Goal: Task Accomplishment & Management: Complete application form

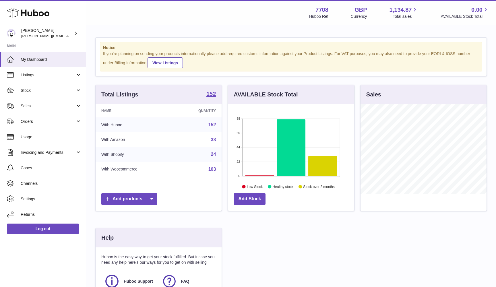
scroll to position [90, 126]
click at [51, 108] on link "Sales" at bounding box center [43, 105] width 86 height 15
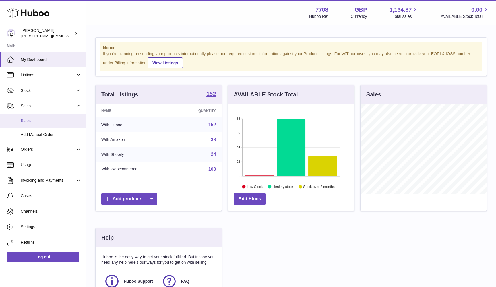
click at [51, 118] on span "Sales" at bounding box center [51, 120] width 61 height 5
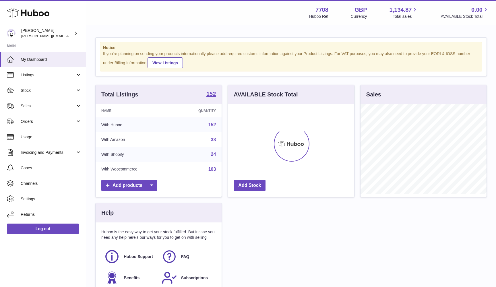
scroll to position [90, 126]
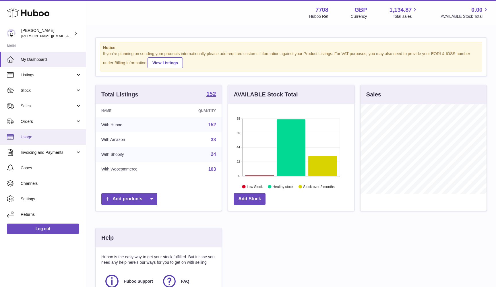
click at [71, 133] on link "Usage" at bounding box center [43, 136] width 86 height 15
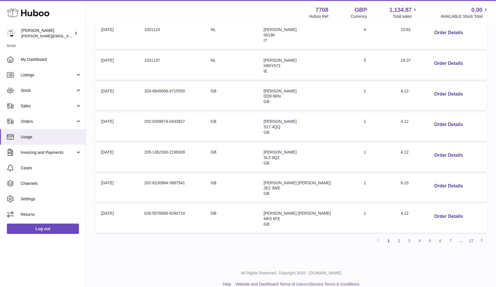
scroll to position [207, 0]
click at [472, 236] on link "27" at bounding box center [471, 241] width 10 height 10
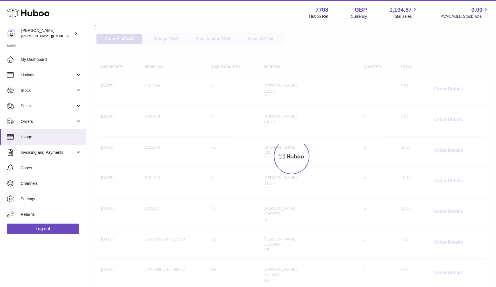
scroll to position [26, 0]
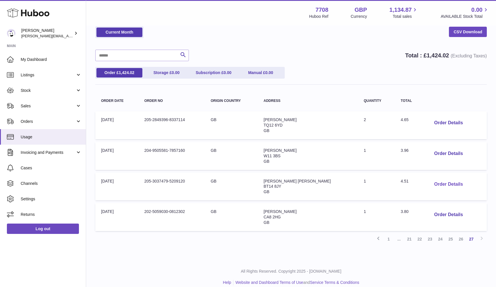
click at [440, 183] on button "Order Details" at bounding box center [448, 184] width 38 height 12
click at [440, 183] on div at bounding box center [248, 143] width 496 height 287
click at [432, 212] on button "Order Details" at bounding box center [448, 215] width 38 height 12
click at [432, 212] on div "× Order Details - 202-5059030-0812302 Description: Huboo 48 Small packet to 1kg…" at bounding box center [248, 143] width 496 height 287
click at [435, 184] on button "Order Details" at bounding box center [448, 184] width 38 height 12
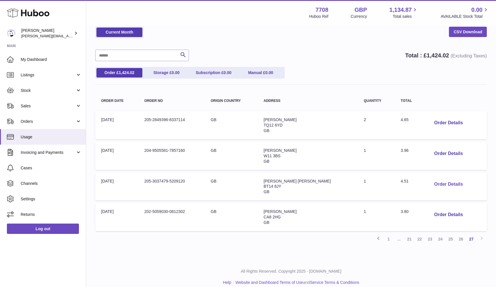
click at [435, 184] on div "× Order Details - 205-3037479-5209120 Description: Huboo 48 Small Parcel + 1st …" at bounding box center [248, 143] width 496 height 287
click at [436, 153] on button "Order Details" at bounding box center [448, 154] width 38 height 12
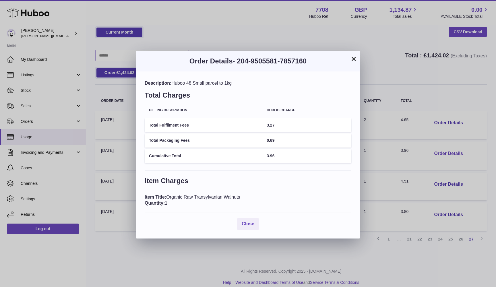
click at [436, 153] on div "× Order Details - 204-9505581-7857160 Description: Huboo 48 Small parcel to 1kg…" at bounding box center [248, 143] width 496 height 287
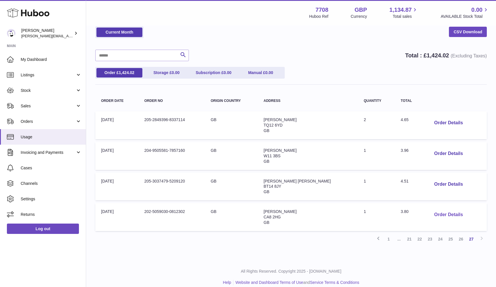
click at [437, 213] on button "Order Details" at bounding box center [448, 215] width 38 height 12
click at [437, 213] on div at bounding box center [248, 143] width 496 height 287
click at [436, 182] on button "Order Details" at bounding box center [448, 184] width 38 height 12
click at [436, 182] on div "× Order Details - 205-3037479-5209120 Description: Huboo 48 Small Parcel + 1st …" at bounding box center [248, 143] width 496 height 287
click at [434, 152] on button "Order Details" at bounding box center [448, 154] width 38 height 12
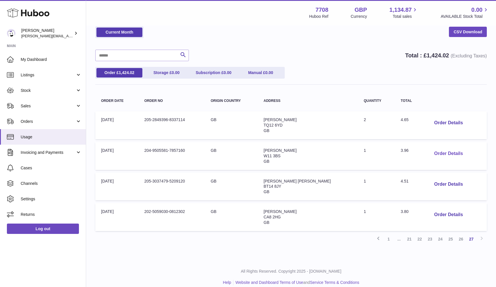
click at [434, 152] on div "× Order Details - 204-9505581-7857160 Description: Huboo 48 Small parcel to 1kg…" at bounding box center [248, 143] width 496 height 287
click at [431, 122] on button "Order Details" at bounding box center [448, 123] width 38 height 12
click at [431, 122] on div at bounding box center [248, 143] width 496 height 287
click at [458, 235] on link "26" at bounding box center [461, 239] width 10 height 10
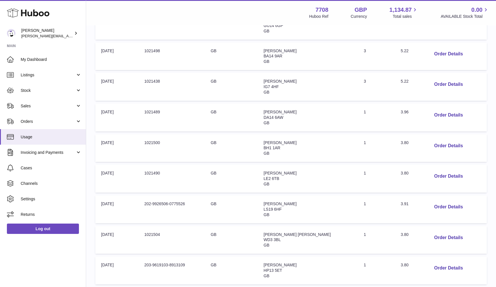
scroll to position [152, 0]
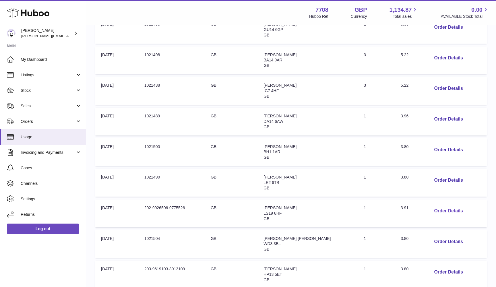
click at [432, 205] on button "Order Details" at bounding box center [448, 211] width 38 height 12
click at [432, 202] on div at bounding box center [248, 143] width 496 height 287
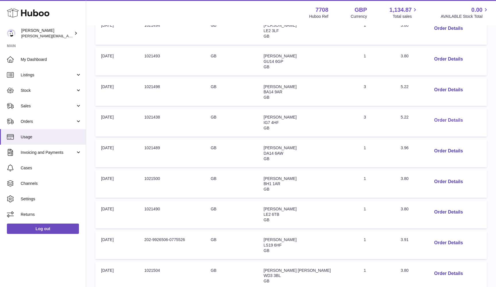
scroll to position [120, 0]
click at [433, 115] on button "Order Details" at bounding box center [448, 121] width 38 height 12
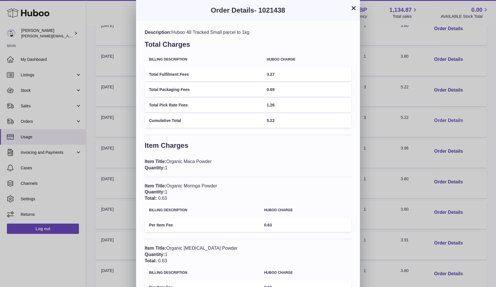
click at [433, 115] on div "× Order Details - 1021438 Description: Huboo 48 Tracked Small parcel to 1kg Tot…" at bounding box center [248, 164] width 496 height 328
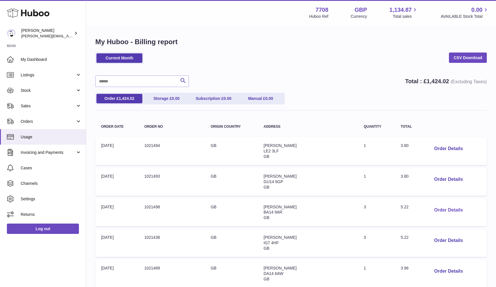
scroll to position [0, 0]
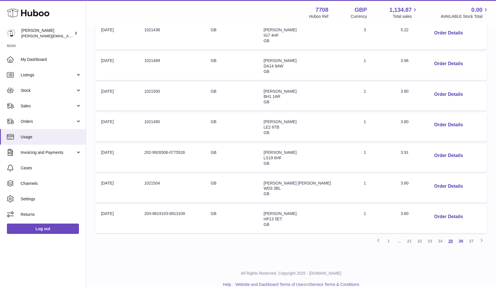
click at [449, 236] on link "25" at bounding box center [450, 241] width 10 height 10
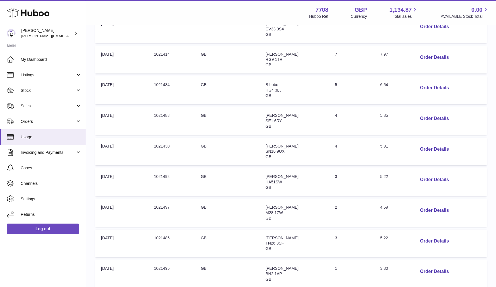
scroll to position [149, 0]
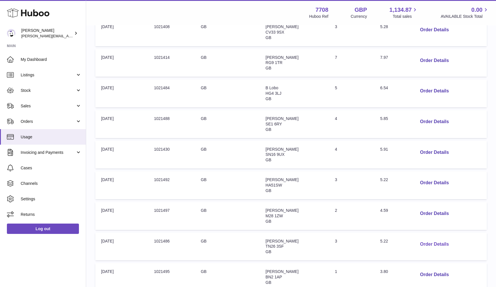
click at [442, 238] on button "Order Details" at bounding box center [434, 244] width 38 height 12
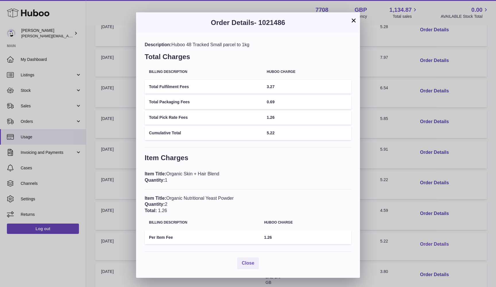
click at [442, 234] on div "× Order Details - 1021486 Description: Huboo 48 Tracked Small parcel to 1kg Tot…" at bounding box center [248, 143] width 496 height 287
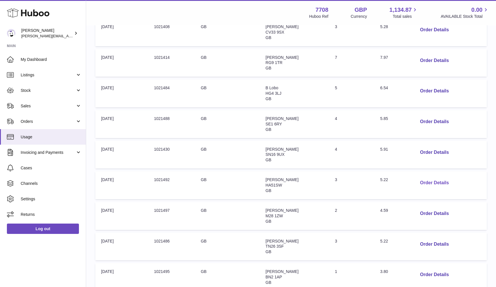
click at [432, 178] on button "Order Details" at bounding box center [434, 183] width 38 height 12
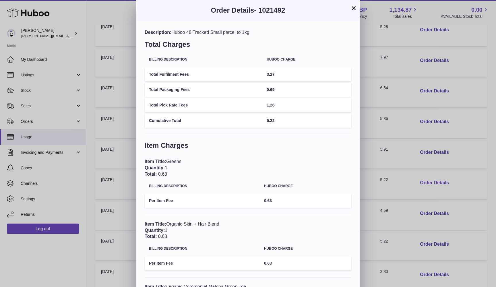
click at [432, 178] on div "× Order Details - 1021492 Description: Huboo 48 Tracked Small parcel to 1kg Tot…" at bounding box center [248, 164] width 496 height 328
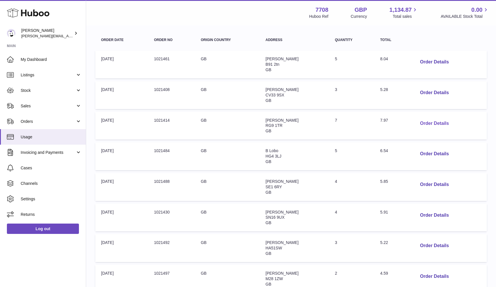
scroll to position [85, 0]
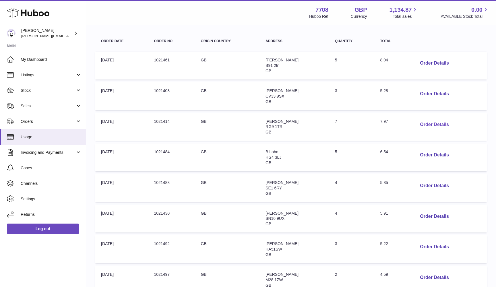
click at [424, 120] on button "Order Details" at bounding box center [434, 125] width 38 height 12
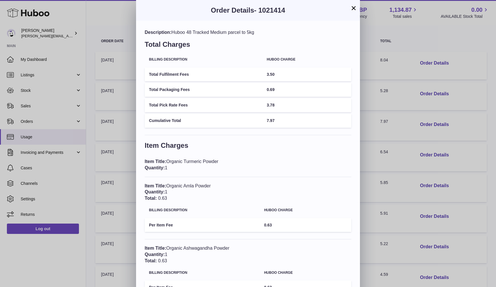
scroll to position [0, 0]
click at [410, 108] on div "× Order Details - 1021414 Description: Huboo 48 Tracked Medium parcel to 5kg To…" at bounding box center [248, 289] width 496 height 578
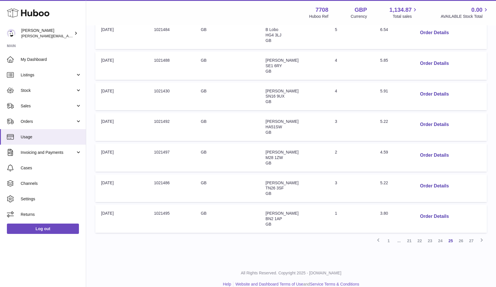
scroll to position [207, 0]
click at [44, 89] on span "Stock" at bounding box center [48, 90] width 55 height 5
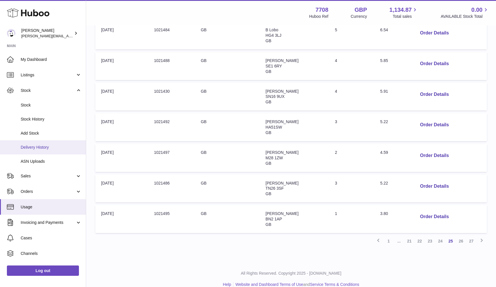
click at [56, 145] on span "Delivery History" at bounding box center [51, 147] width 61 height 5
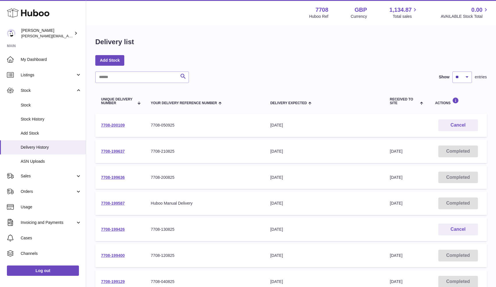
click at [117, 127] on td "7708-200109" at bounding box center [120, 125] width 50 height 23
click at [114, 124] on link "7708-200109" at bounding box center [113, 125] width 24 height 5
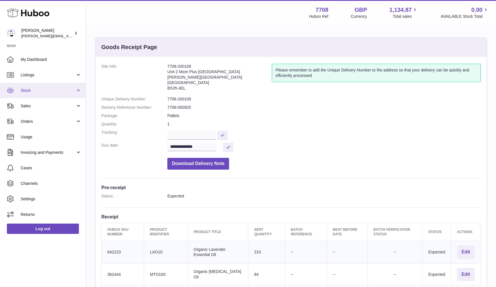
click at [40, 89] on span "Stock" at bounding box center [48, 90] width 55 height 5
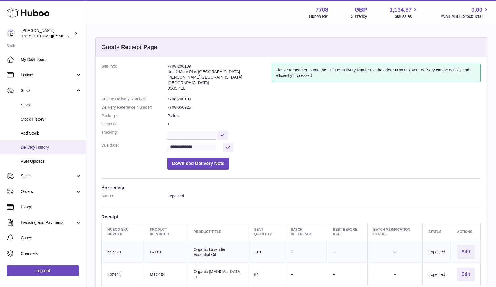
click at [39, 148] on span "Delivery History" at bounding box center [51, 147] width 61 height 5
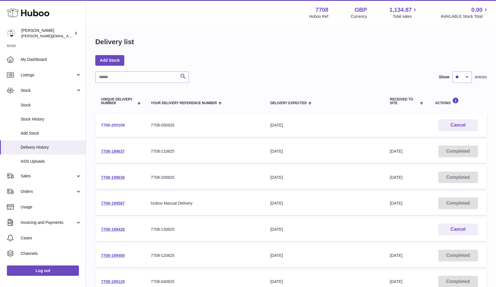
click at [105, 126] on link "7708-200109" at bounding box center [113, 125] width 24 height 5
click at [454, 123] on button "Cancel" at bounding box center [458, 125] width 40 height 12
click at [110, 126] on link "7708-200109" at bounding box center [113, 125] width 24 height 5
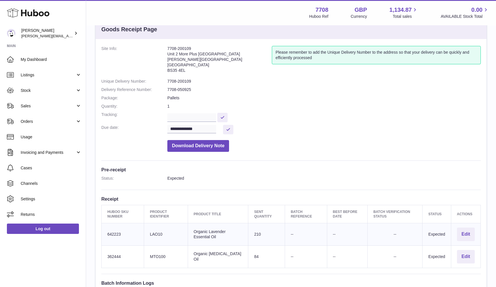
scroll to position [42, 0]
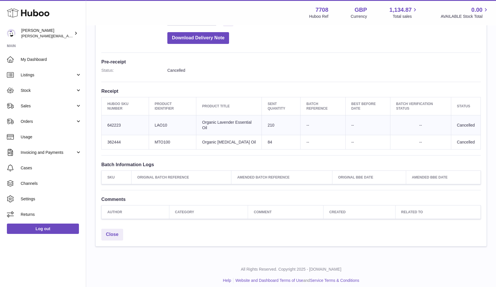
scroll to position [125, 0]
click at [160, 122] on td "Client Identifier LAO10" at bounding box center [173, 126] width 48 height 20
click at [46, 102] on link "Sales" at bounding box center [43, 105] width 86 height 15
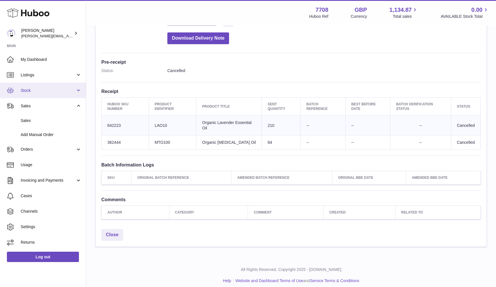
click at [40, 88] on span "Stock" at bounding box center [48, 90] width 55 height 5
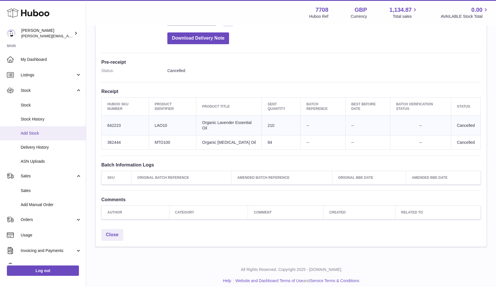
click at [30, 131] on span "Add Stock" at bounding box center [51, 133] width 61 height 5
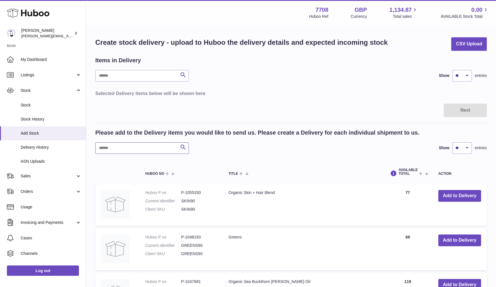
click at [150, 149] on input "text" at bounding box center [142, 147] width 94 height 11
paste input "*****"
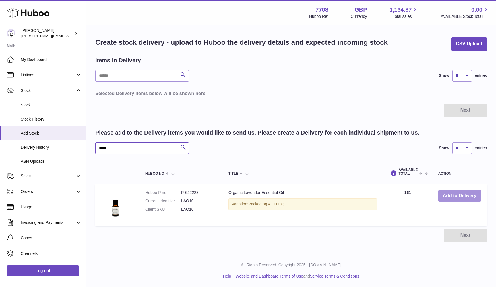
type input "*****"
click at [450, 193] on button "Add to Delivery" at bounding box center [459, 196] width 43 height 12
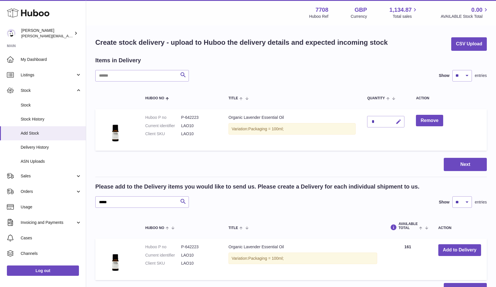
click at [396, 120] on icon "button" at bounding box center [398, 122] width 6 height 6
click at [376, 120] on input "*" at bounding box center [385, 121] width 37 height 11
paste input "**"
type input "***"
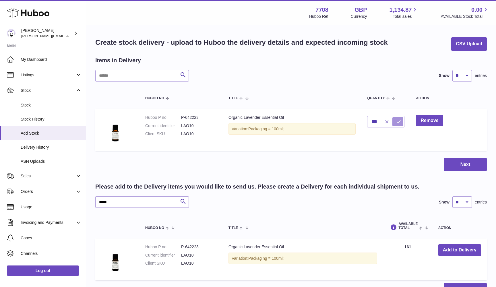
click at [397, 121] on icon "submit" at bounding box center [398, 121] width 5 height 5
click at [139, 202] on input "*****" at bounding box center [142, 201] width 94 height 11
paste input "**"
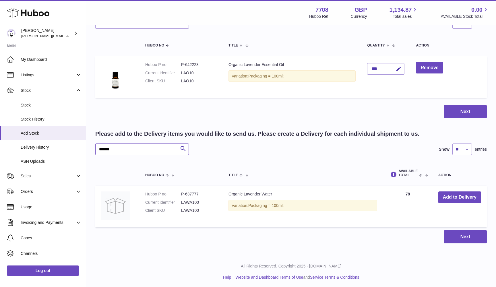
scroll to position [52, 0]
type input "*******"
click at [457, 196] on button "Add to Delivery" at bounding box center [459, 198] width 43 height 12
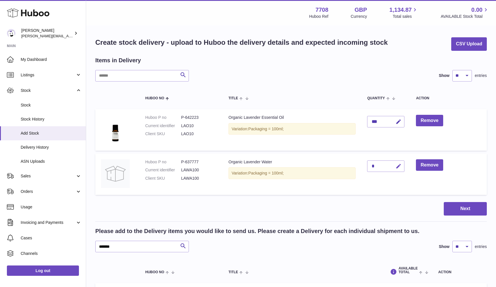
scroll to position [0, 0]
click at [398, 166] on icon "button" at bounding box center [398, 166] width 6 height 6
click at [377, 162] on input "*" at bounding box center [385, 165] width 37 height 11
paste input "**"
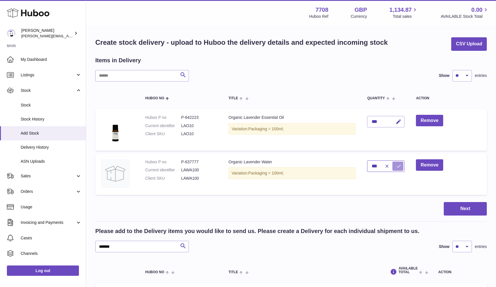
type input "***"
click at [400, 165] on icon "submit" at bounding box center [398, 166] width 5 height 5
click at [137, 244] on input "*******" at bounding box center [142, 246] width 94 height 11
paste input "text"
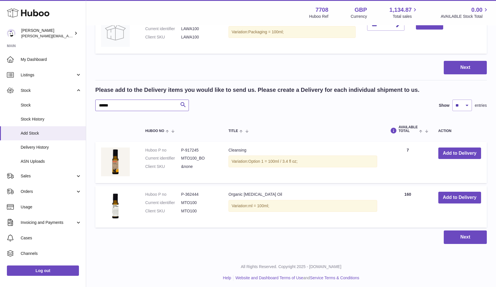
scroll to position [141, 0]
type input "******"
click at [446, 198] on button "Add to Delivery" at bounding box center [459, 198] width 43 height 12
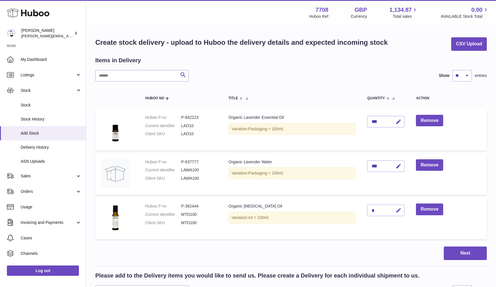
scroll to position [0, 0]
click at [399, 209] on icon "button" at bounding box center [398, 210] width 6 height 6
click at [372, 209] on input "*" at bounding box center [385, 210] width 37 height 11
paste input "*"
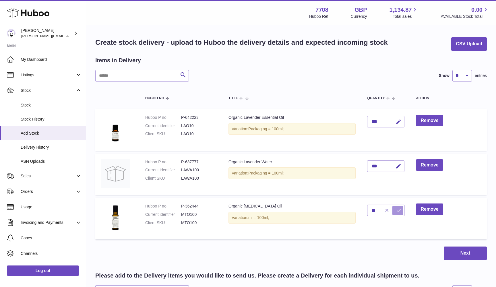
type input "**"
click at [398, 206] on button "submit" at bounding box center [397, 210] width 11 height 9
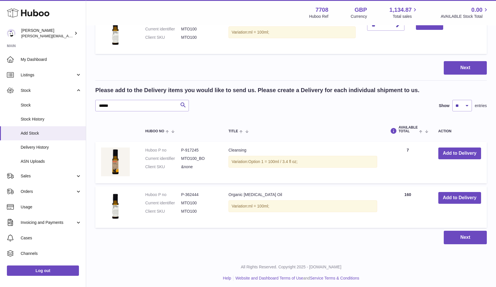
scroll to position [185, 0]
click at [111, 105] on input "******" at bounding box center [142, 105] width 94 height 11
paste input "***"
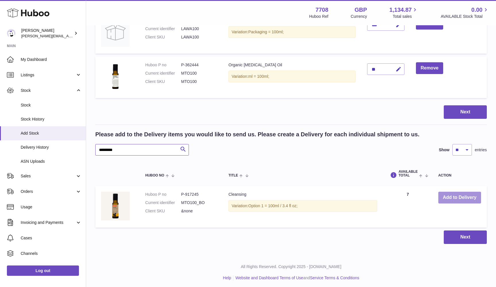
scroll to position [141, 0]
type input "*********"
click at [459, 197] on button "Add to Delivery" at bounding box center [459, 198] width 43 height 12
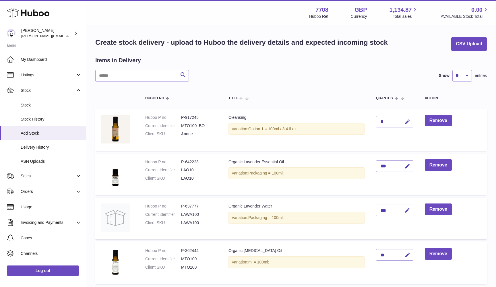
scroll to position [0, 0]
click at [406, 119] on icon "button" at bounding box center [407, 122] width 6 height 6
click at [379, 121] on input "*" at bounding box center [394, 121] width 37 height 11
paste input "**"
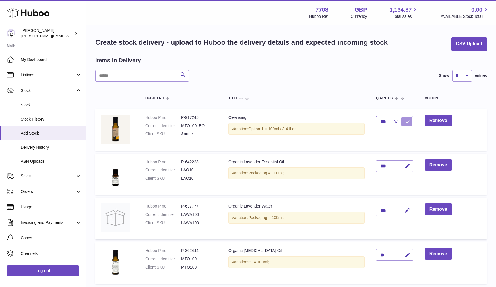
type input "***"
click at [405, 120] on button "submit" at bounding box center [406, 121] width 11 height 9
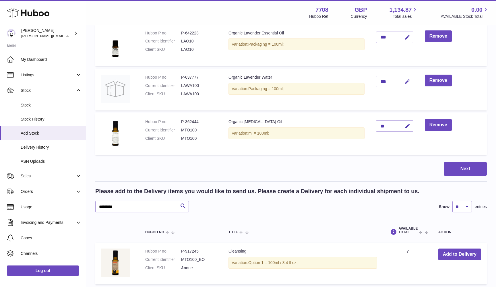
scroll to position [40, 0]
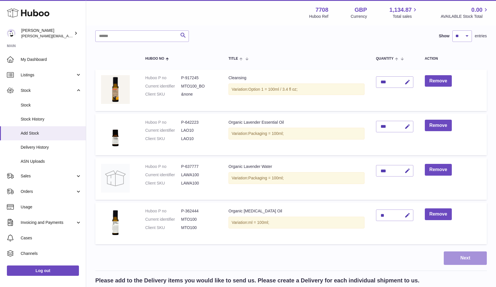
click at [460, 252] on button "Next" at bounding box center [465, 257] width 43 height 13
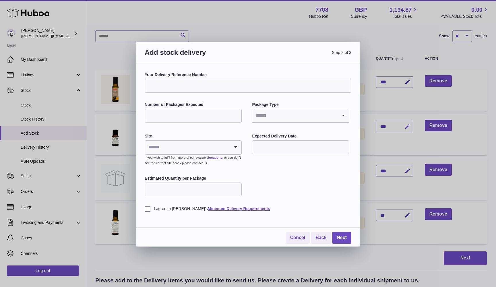
click at [163, 84] on input "Your Delivery Reference Number" at bounding box center [248, 86] width 207 height 14
type input "**********"
click at [178, 116] on input "Number of Packages Expected" at bounding box center [193, 116] width 97 height 14
type input "*"
click at [285, 116] on input "Search for option" at bounding box center [294, 115] width 85 height 13
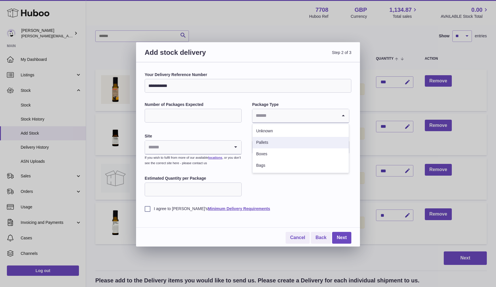
click at [265, 141] on li "Pallets" at bounding box center [300, 142] width 96 height 11
click at [193, 147] on input "Search for option" at bounding box center [187, 147] width 85 height 13
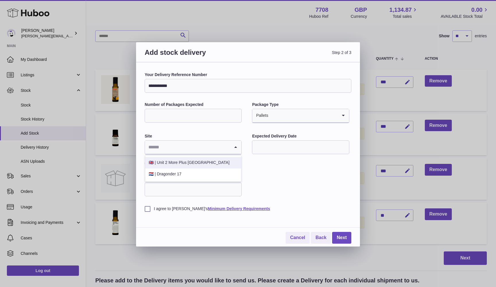
click at [171, 161] on li "🇬🇧 | Unit 2 More Plus Central Park" at bounding box center [193, 162] width 96 height 11
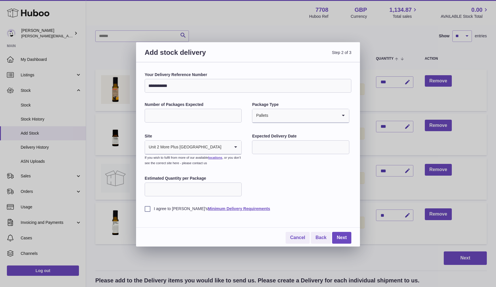
click at [264, 147] on input "text" at bounding box center [300, 147] width 97 height 14
click at [320, 196] on span "13" at bounding box center [318, 194] width 10 height 10
type input "**********"
click at [186, 187] on input "Estimated Quantity per Package" at bounding box center [193, 189] width 97 height 14
type input "***"
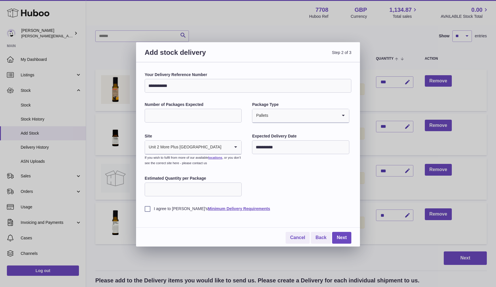
click at [149, 206] on label "I agree to Huboo's Minimum Delivery Requirements" at bounding box center [248, 208] width 207 height 5
click at [344, 238] on link "Next" at bounding box center [341, 238] width 19 height 12
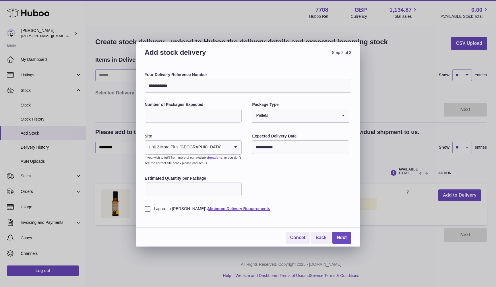
scroll to position [0, 0]
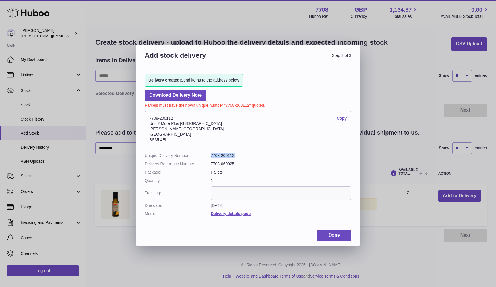
drag, startPoint x: 211, startPoint y: 154, endPoint x: 239, endPoint y: 154, distance: 27.8
click at [239, 154] on dd "7708-200112" at bounding box center [281, 155] width 141 height 5
copy dd "7708-200112"
click at [159, 95] on link "Download Delivery Note" at bounding box center [176, 96] width 62 height 12
click at [382, 110] on div "Add stock delivery Step 3 of 3 Delivery created! Send items to the address belo…" at bounding box center [248, 143] width 496 height 287
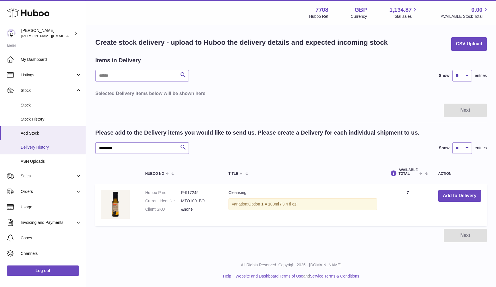
click at [30, 145] on span "Delivery History" at bounding box center [51, 147] width 61 height 5
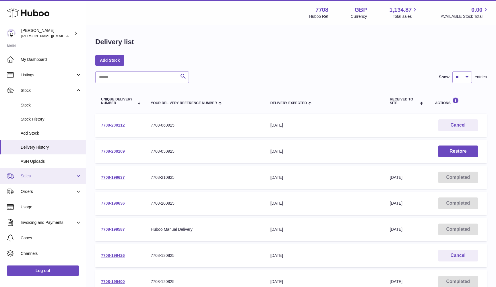
click at [32, 175] on span "Sales" at bounding box center [48, 175] width 55 height 5
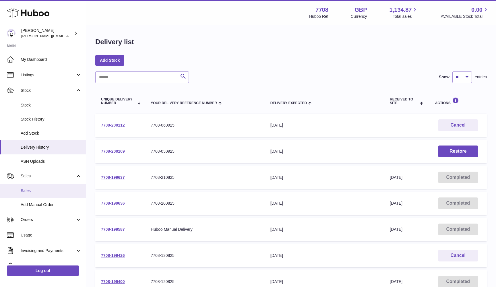
click at [32, 185] on link "Sales" at bounding box center [43, 191] width 86 height 14
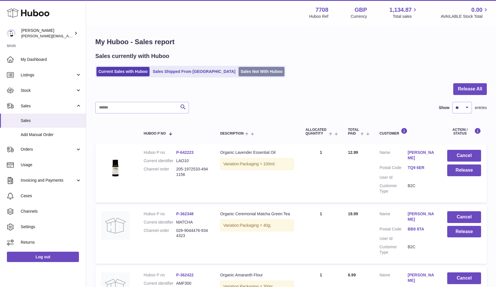
scroll to position [-1, 0]
click at [238, 72] on link "Sales Not With Huboo" at bounding box center [261, 71] width 46 height 9
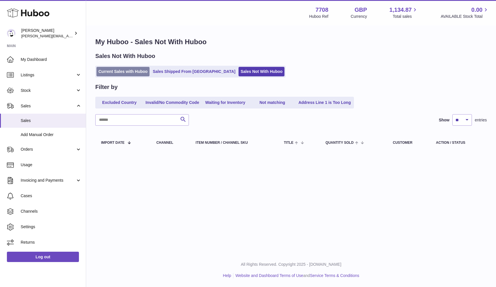
click at [108, 73] on link "Current Sales with Huboo" at bounding box center [122, 71] width 53 height 9
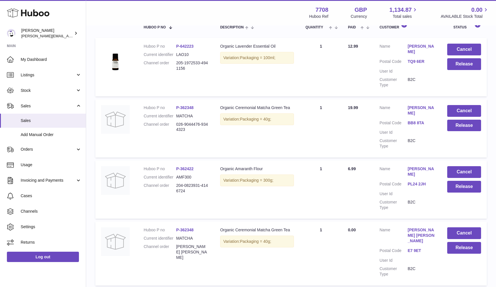
scroll to position [111, 0]
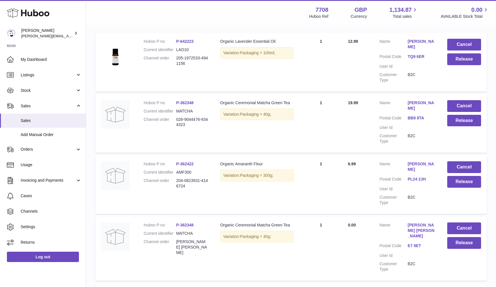
click at [181, 239] on dd "[PERSON_NAME] [PERSON_NAME]" at bounding box center [192, 247] width 32 height 16
click at [181, 239] on dd "CAITLIN P K WHITE" at bounding box center [192, 247] width 32 height 16
click at [181, 239] on dd "[PERSON_NAME] [PERSON_NAME]" at bounding box center [192, 247] width 32 height 16
click at [459, 176] on button "Release" at bounding box center [464, 182] width 34 height 12
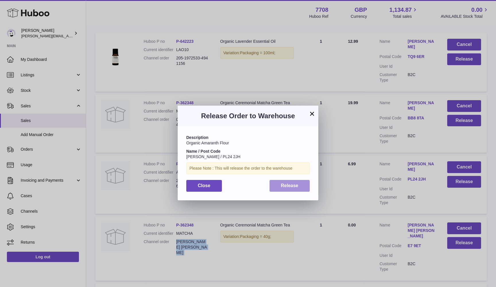
click at [300, 187] on button "Release" at bounding box center [289, 186] width 40 height 12
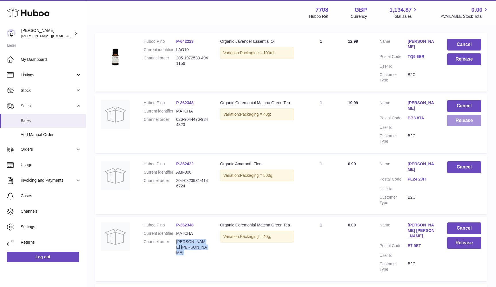
click at [463, 116] on button "Release" at bounding box center [464, 121] width 34 height 12
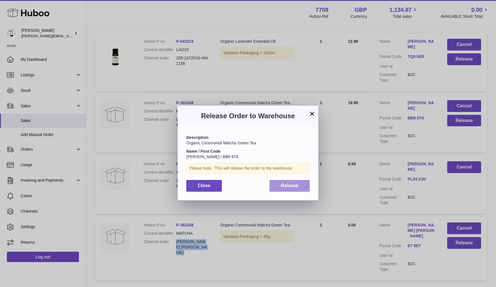
click at [286, 181] on button "Release" at bounding box center [289, 186] width 40 height 12
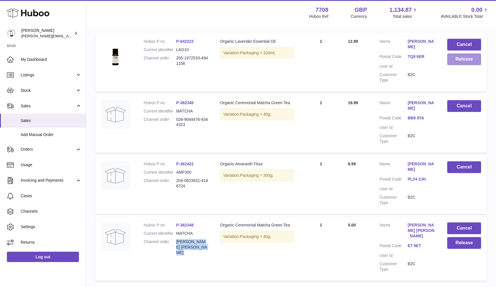
click at [457, 60] on button "Release" at bounding box center [464, 59] width 34 height 12
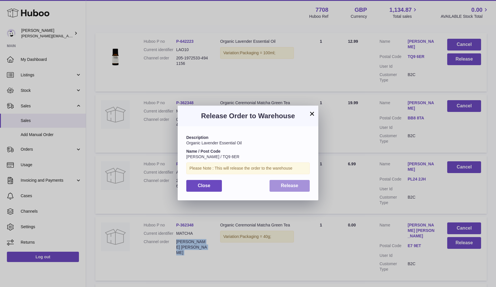
click at [285, 185] on span "Release" at bounding box center [289, 185] width 17 height 5
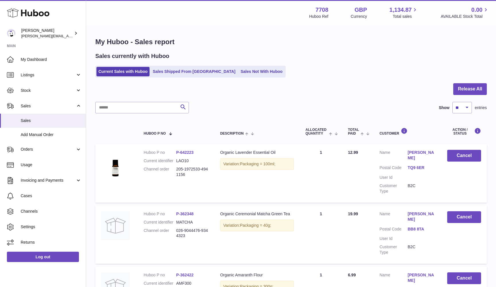
scroll to position [0, 0]
click at [30, 117] on link "Sales" at bounding box center [43, 121] width 86 height 14
click at [109, 74] on link "Current Sales with Huboo" at bounding box center [122, 71] width 53 height 9
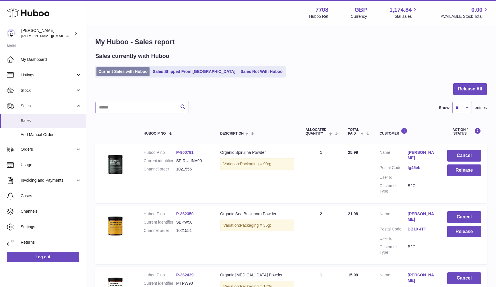
click at [116, 71] on link "Current Sales with Huboo" at bounding box center [122, 71] width 53 height 9
click at [126, 71] on link "Current Sales with Huboo" at bounding box center [122, 71] width 53 height 9
click at [238, 71] on link "Sales Not With Huboo" at bounding box center [261, 71] width 46 height 9
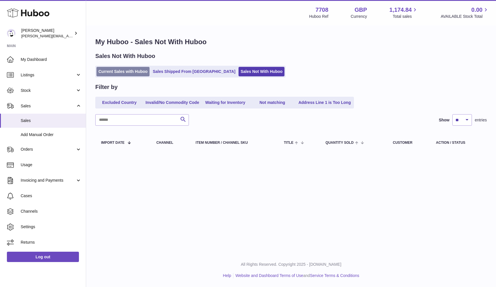
click at [124, 68] on link "Current Sales with Huboo" at bounding box center [122, 71] width 53 height 9
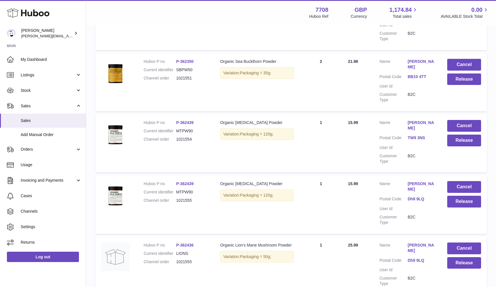
scroll to position [146, 0]
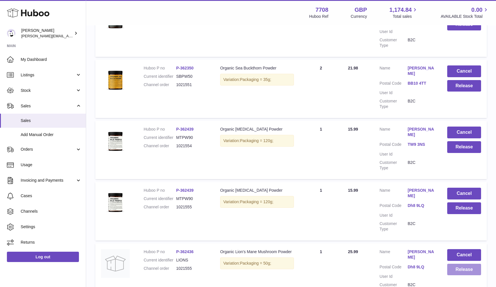
click at [463, 264] on button "Release" at bounding box center [464, 270] width 34 height 12
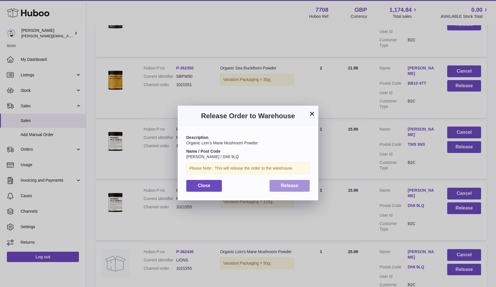
click at [296, 186] on span "Release" at bounding box center [289, 185] width 17 height 5
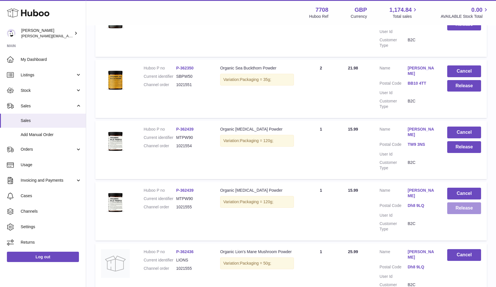
click at [454, 202] on button "Release" at bounding box center [464, 208] width 34 height 12
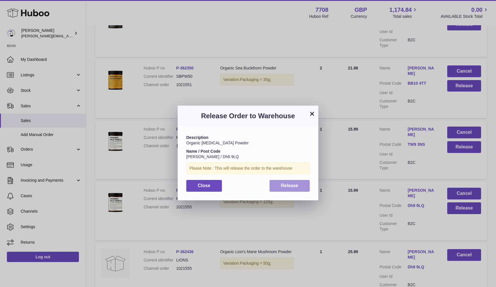
click at [301, 184] on button "Release" at bounding box center [289, 186] width 40 height 12
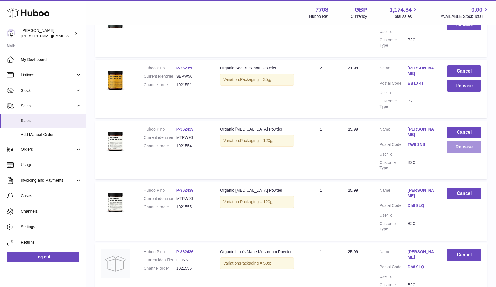
click at [465, 141] on button "Release" at bounding box center [464, 147] width 34 height 12
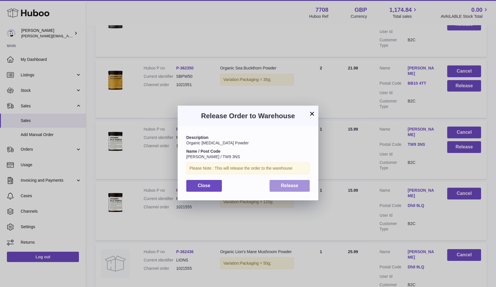
click at [304, 184] on button "Release" at bounding box center [289, 186] width 40 height 12
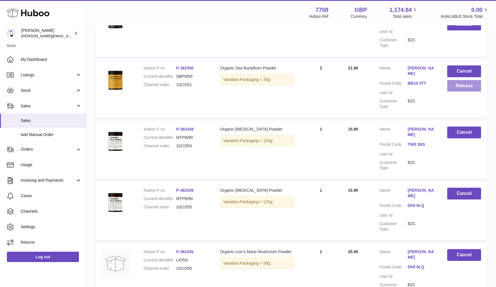
click at [465, 85] on button "Release" at bounding box center [464, 86] width 34 height 12
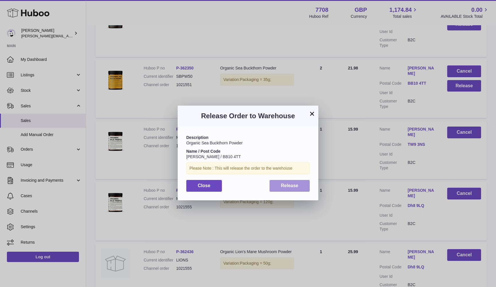
click at [295, 184] on span "Release" at bounding box center [289, 185] width 17 height 5
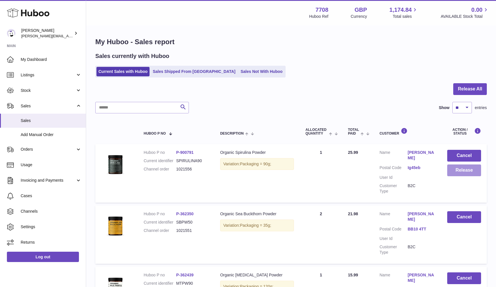
scroll to position [0, 0]
click at [453, 171] on button "Release" at bounding box center [464, 170] width 34 height 12
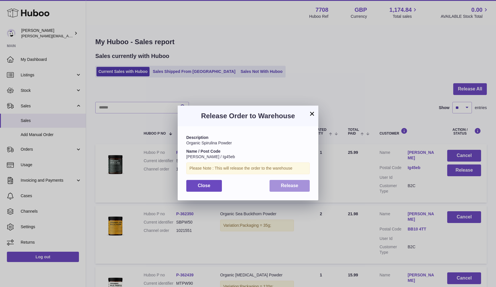
click at [302, 184] on button "Release" at bounding box center [289, 186] width 40 height 12
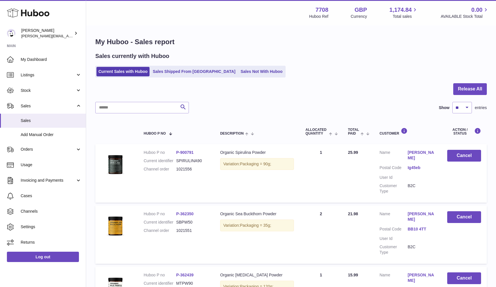
click at [238, 72] on link "Sales Not With Huboo" at bounding box center [261, 71] width 46 height 9
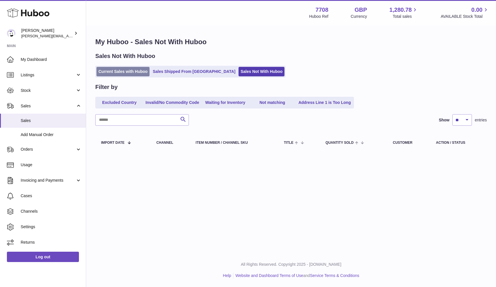
click at [114, 74] on link "Current Sales with Huboo" at bounding box center [122, 71] width 53 height 9
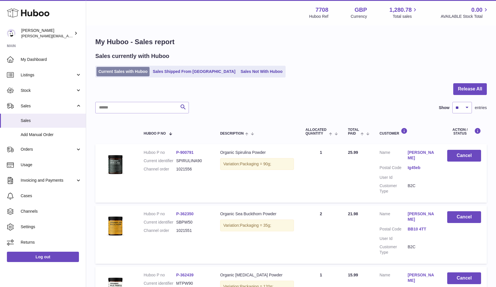
click at [103, 73] on link "Current Sales with Huboo" at bounding box center [122, 71] width 53 height 9
click at [238, 70] on link "Sales Not With Huboo" at bounding box center [261, 71] width 46 height 9
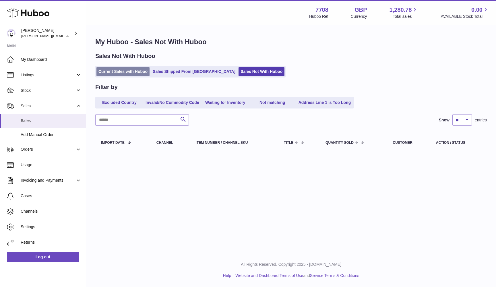
click at [113, 71] on link "Current Sales with Huboo" at bounding box center [122, 71] width 53 height 9
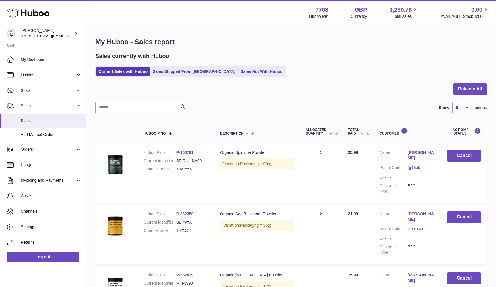
click at [122, 65] on div "Sales currently with Huboo Current Sales with Huboo Sales Shipped From [GEOGRAP…" at bounding box center [290, 64] width 391 height 25
click at [114, 72] on link "Current Sales with Huboo" at bounding box center [122, 71] width 53 height 9
click at [238, 72] on link "Sales Not With Huboo" at bounding box center [261, 71] width 46 height 9
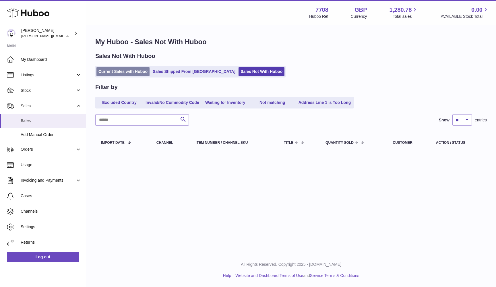
click at [107, 72] on link "Current Sales with Huboo" at bounding box center [122, 71] width 53 height 9
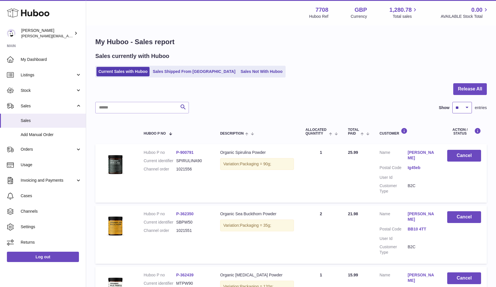
select select "***"
click at [30, 117] on link "Sales" at bounding box center [43, 121] width 86 height 14
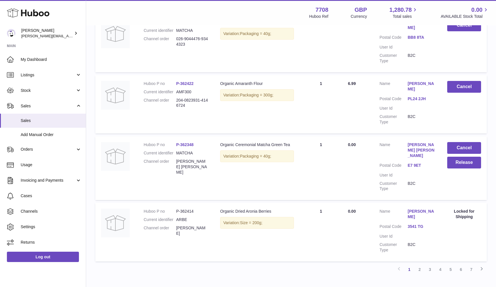
scroll to position [497, 0]
